Goal: Task Accomplishment & Management: Manage account settings

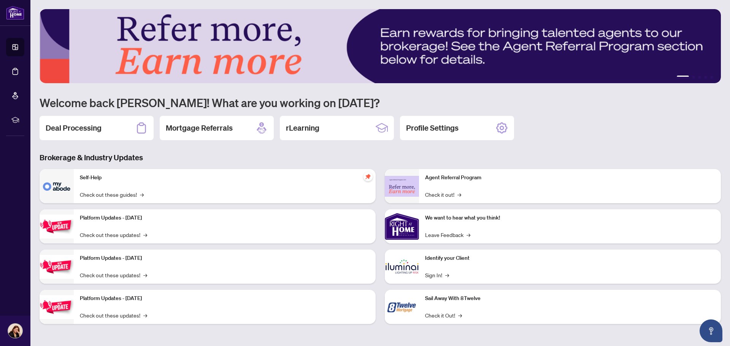
click at [72, 131] on h2 "Deal Processing" at bounding box center [74, 128] width 56 height 11
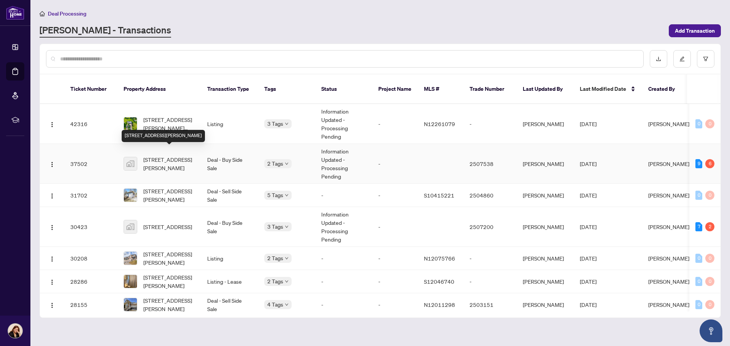
click at [160, 157] on span "[STREET_ADDRESS][PERSON_NAME]" at bounding box center [169, 164] width 52 height 17
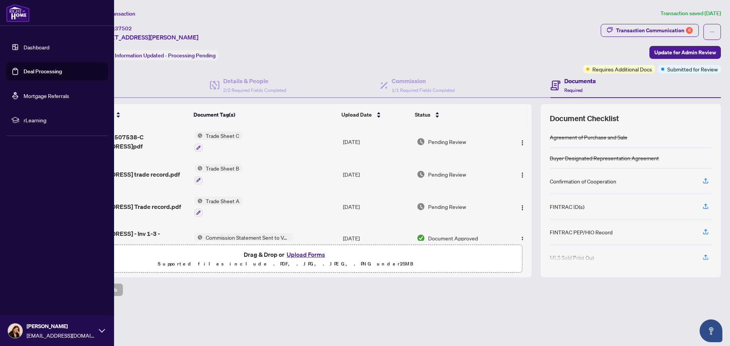
click at [46, 68] on link "Deal Processing" at bounding box center [43, 71] width 38 height 7
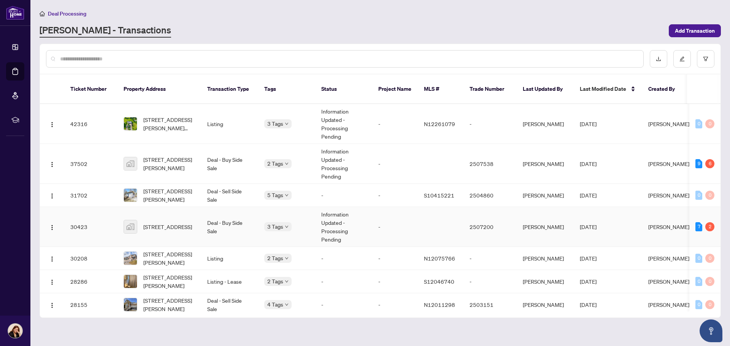
click at [212, 217] on td "Deal - Buy Side Sale" at bounding box center [229, 227] width 57 height 40
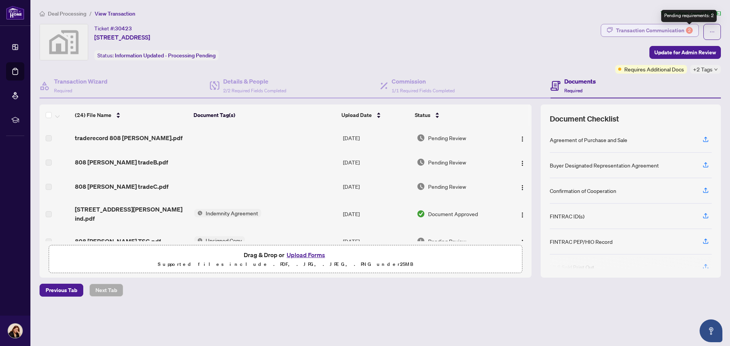
click at [690, 29] on div "2" at bounding box center [689, 30] width 7 height 7
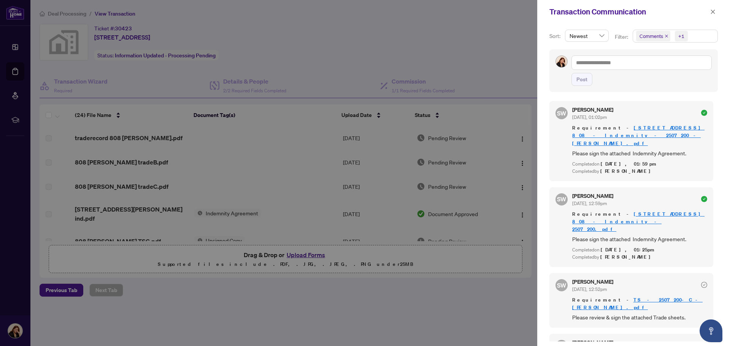
click at [470, 52] on div at bounding box center [365, 173] width 730 height 346
click at [710, 10] on button "button" at bounding box center [713, 11] width 10 height 9
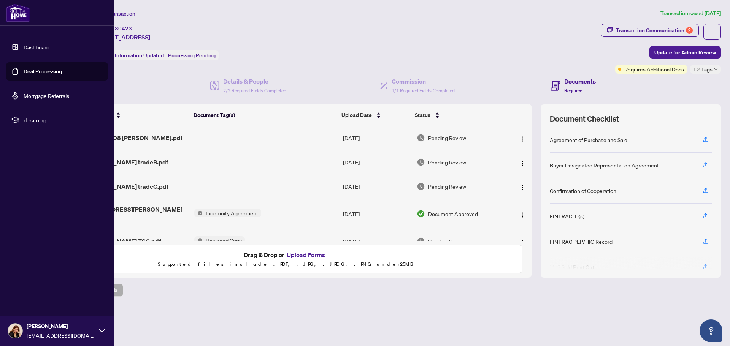
click at [43, 49] on link "Dashboard" at bounding box center [37, 47] width 26 height 7
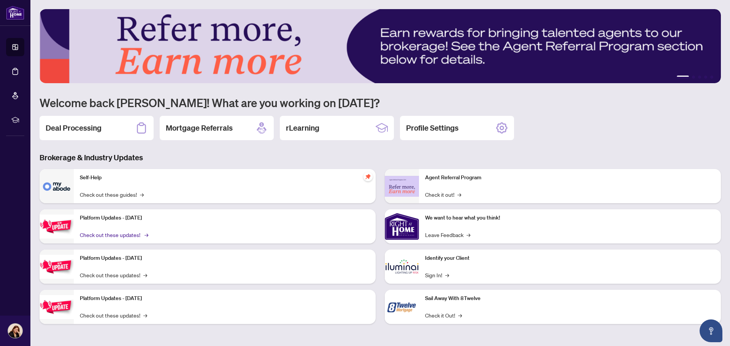
click at [124, 237] on link "Check out these updates! →" at bounding box center [113, 235] width 67 height 8
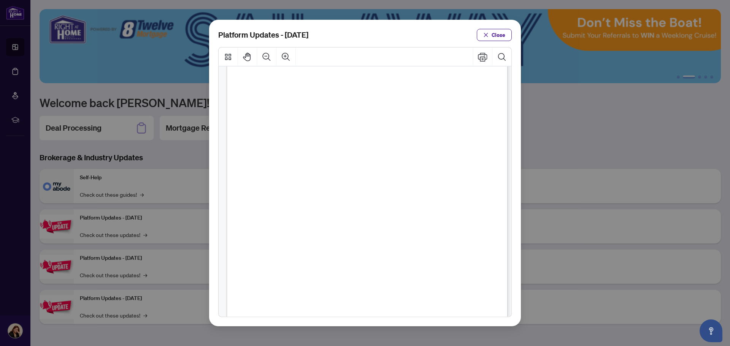
scroll to position [116, 0]
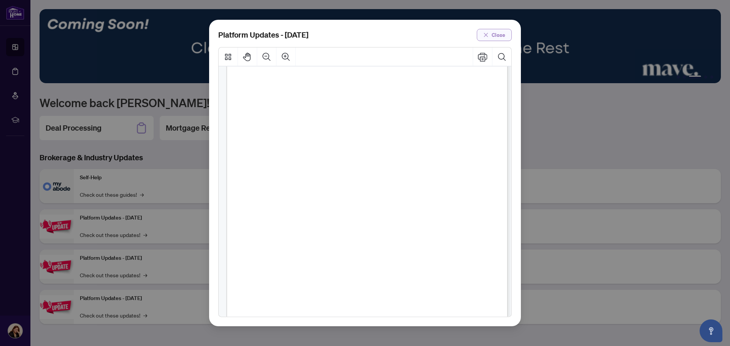
click at [506, 33] on button "Close" at bounding box center [494, 35] width 35 height 12
